Goal: Task Accomplishment & Management: Use online tool/utility

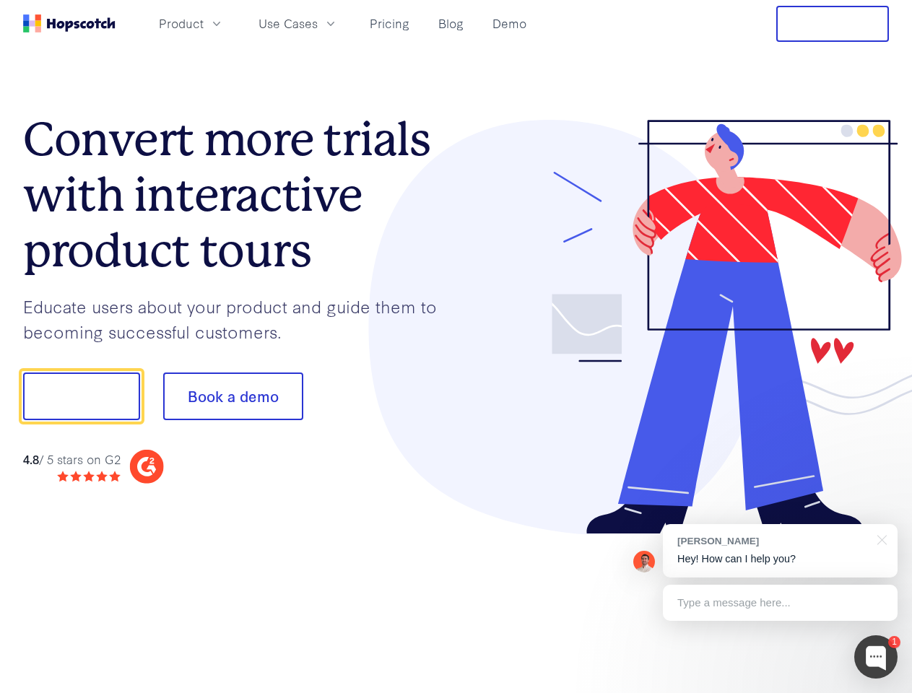
click at [457, 347] on div at bounding box center [673, 327] width 433 height 415
click at [204, 23] on span "Product" at bounding box center [181, 23] width 45 height 18
click at [318, 23] on span "Use Cases" at bounding box center [288, 23] width 59 height 18
click at [833, 24] on button "Free Trial" at bounding box center [833, 24] width 113 height 36
click at [81, 397] on button "Show me!" at bounding box center [81, 397] width 117 height 48
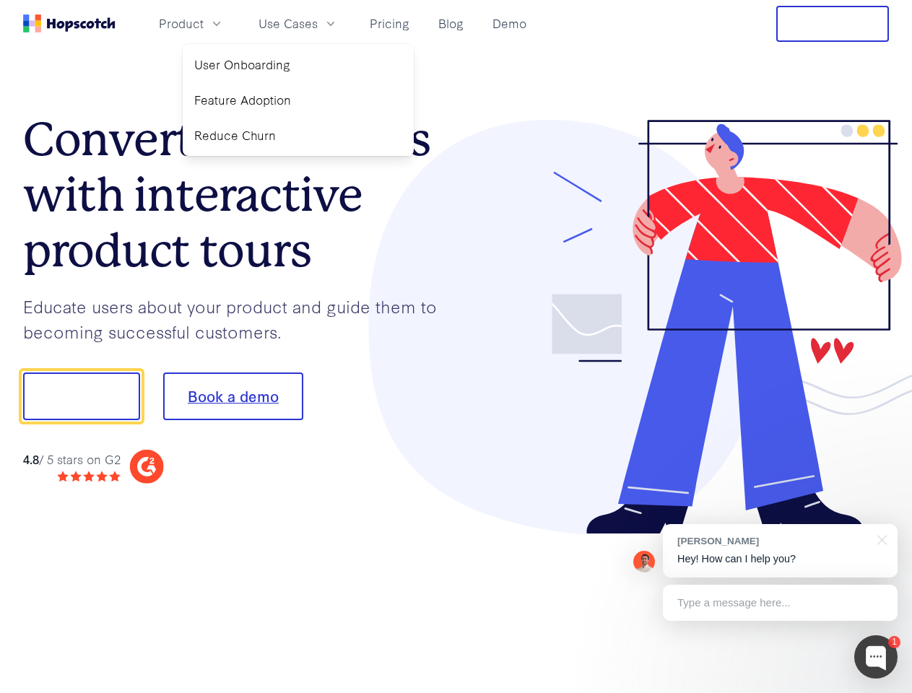
click at [233, 397] on button "Book a demo" at bounding box center [233, 397] width 140 height 48
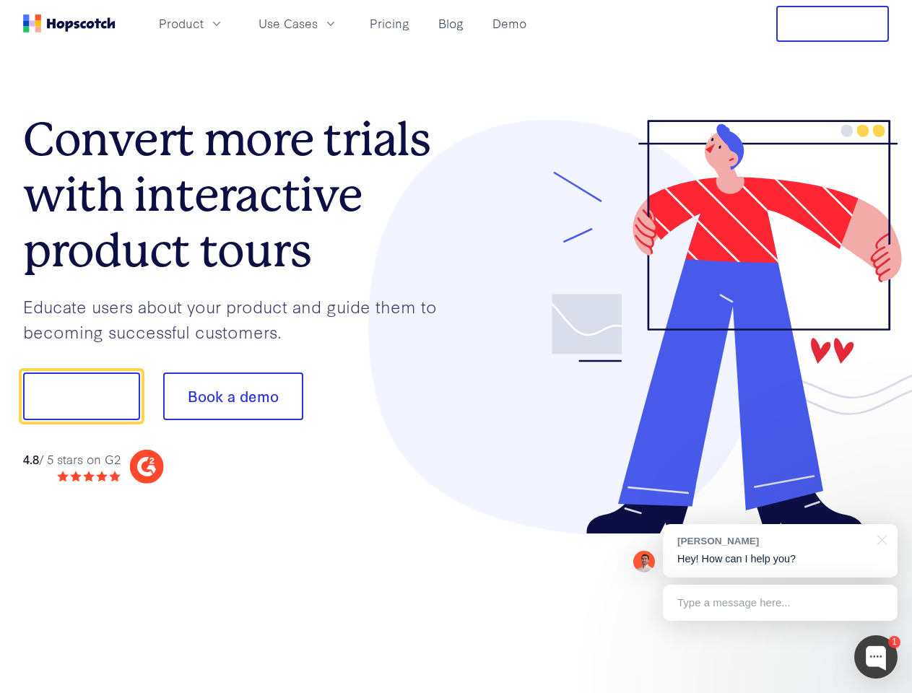
click at [876, 657] on div at bounding box center [876, 657] width 43 height 43
click at [780, 551] on div "[PERSON_NAME] Hey! How can I help you?" at bounding box center [780, 550] width 235 height 53
click at [880, 539] on div at bounding box center [762, 395] width 271 height 482
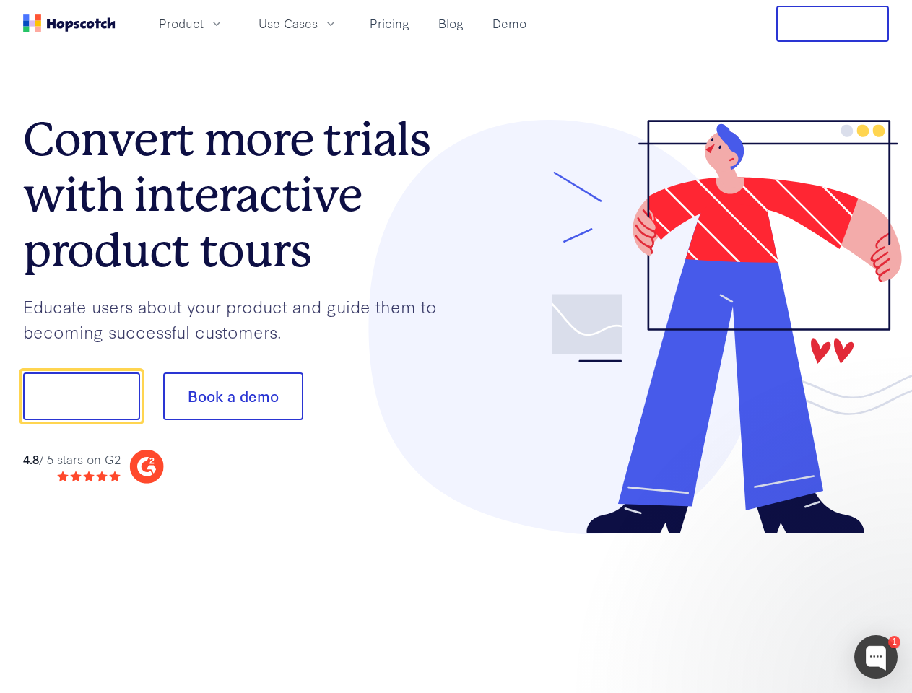
click at [780, 603] on div at bounding box center [762, 395] width 271 height 482
